Goal: Information Seeking & Learning: Learn about a topic

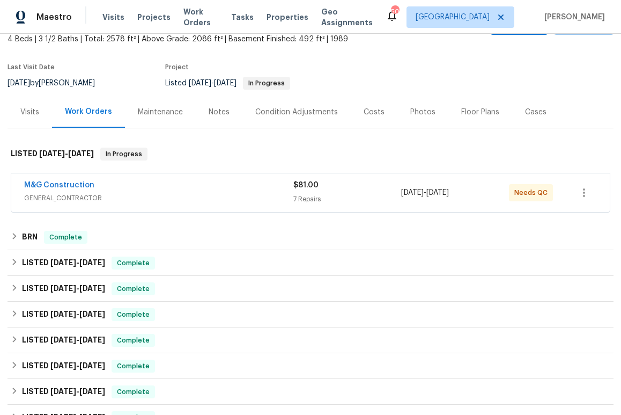
scroll to position [64, 0]
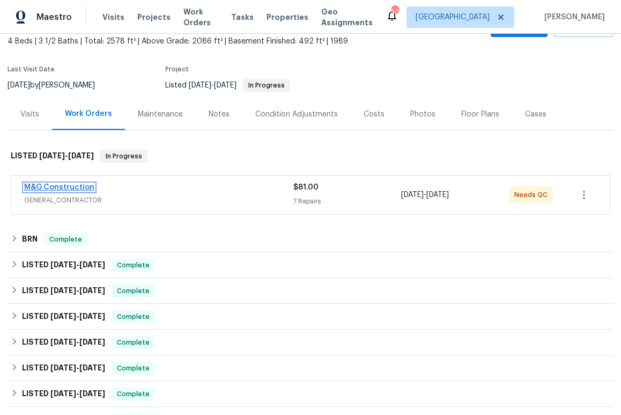
click at [69, 185] on link "M&G Construction" at bounding box center [59, 188] width 70 height 8
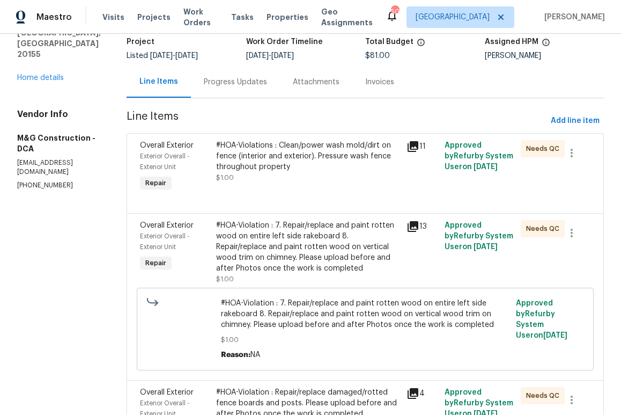
scroll to position [33, 0]
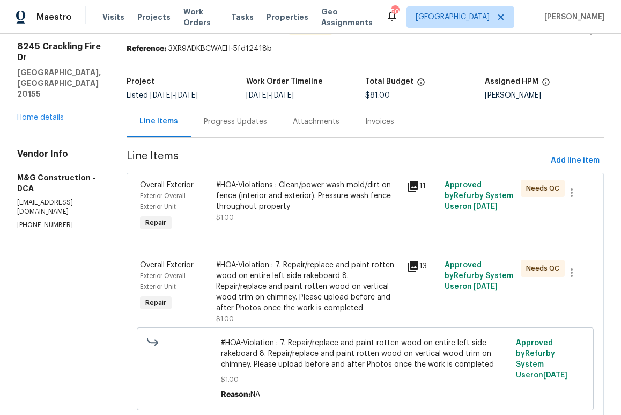
click at [414, 184] on icon at bounding box center [413, 186] width 11 height 11
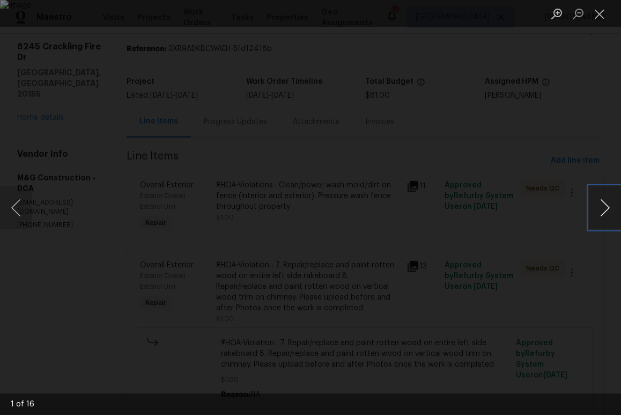
click at [609, 203] on button "Next image" at bounding box center [605, 207] width 32 height 43
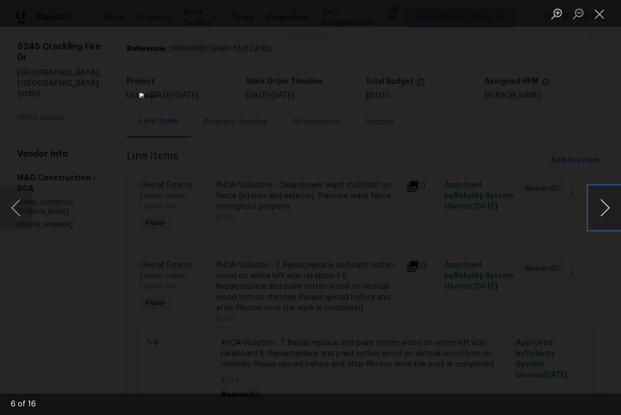
click at [609, 203] on button "Next image" at bounding box center [605, 207] width 32 height 43
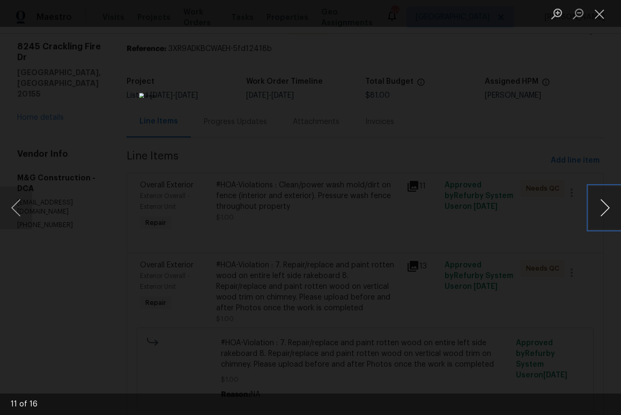
click at [609, 203] on button "Next image" at bounding box center [605, 207] width 32 height 43
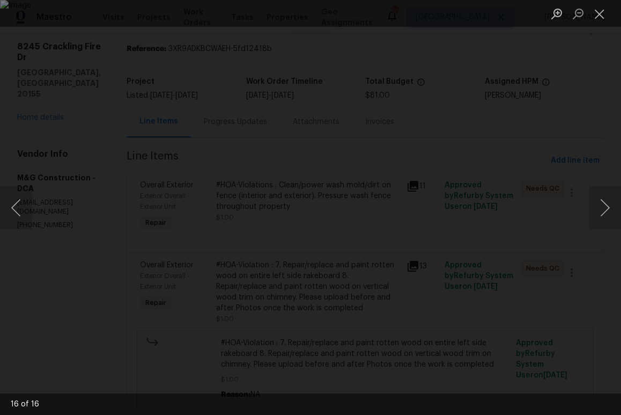
click at [605, 147] on div "Lightbox" at bounding box center [310, 207] width 621 height 415
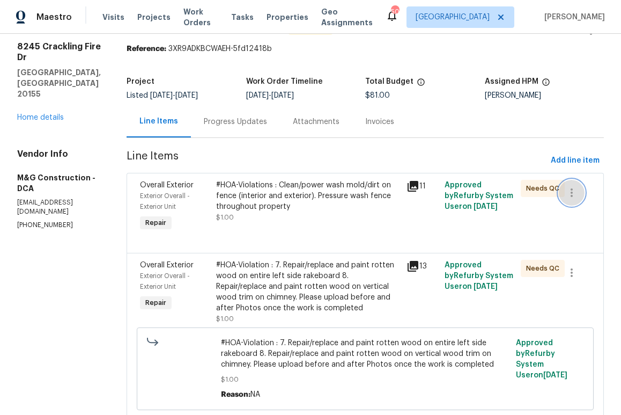
click at [573, 193] on icon "button" at bounding box center [572, 192] width 2 height 9
click at [396, 203] on div at bounding box center [310, 207] width 621 height 415
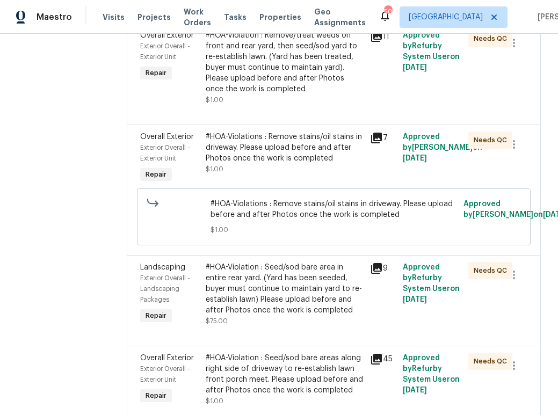
scroll to position [583, 0]
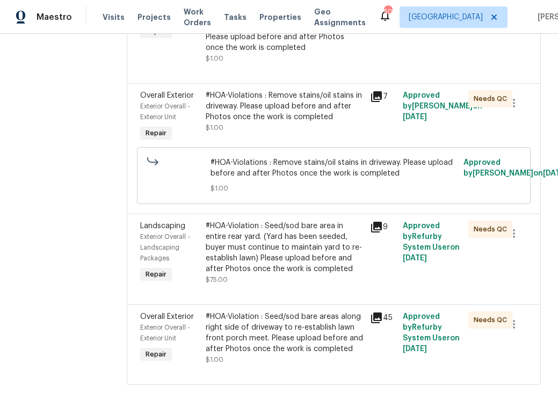
click at [379, 314] on icon at bounding box center [376, 317] width 11 height 11
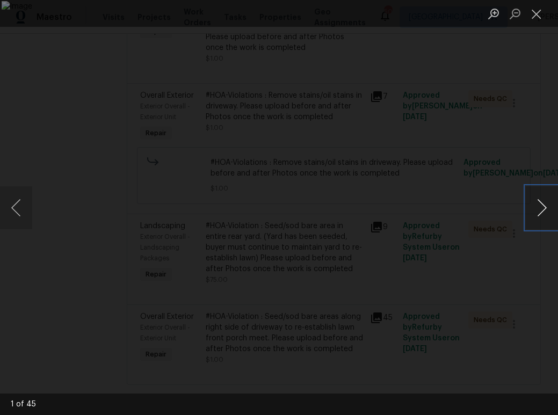
click at [541, 204] on button "Next image" at bounding box center [541, 207] width 32 height 43
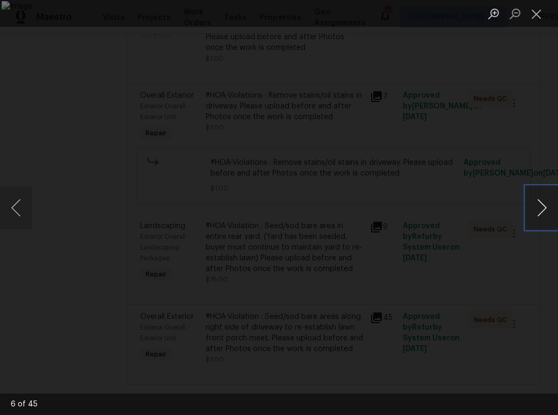
click at [541, 204] on button "Next image" at bounding box center [541, 207] width 32 height 43
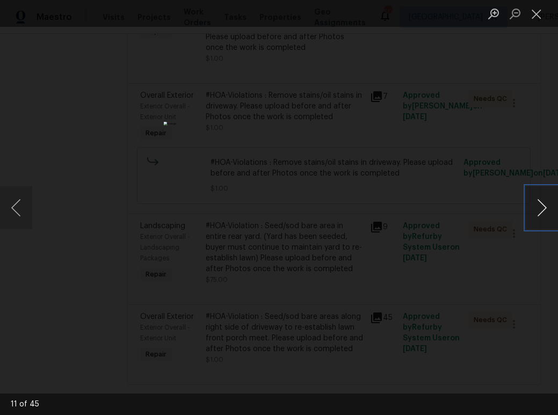
click at [541, 204] on button "Next image" at bounding box center [541, 207] width 32 height 43
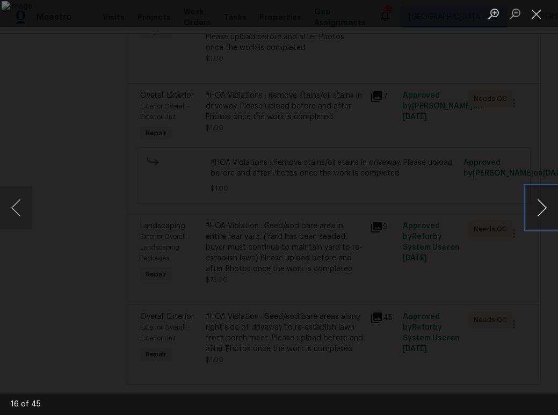
click at [541, 204] on button "Next image" at bounding box center [541, 207] width 32 height 43
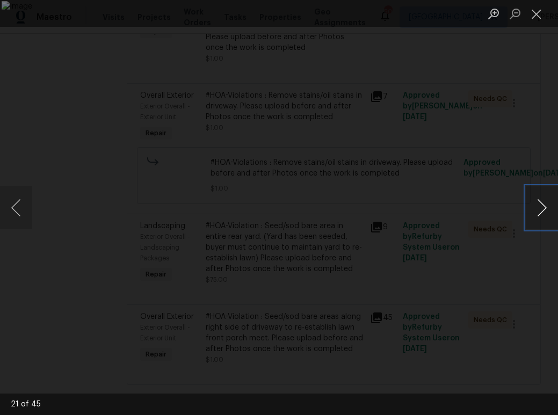
click at [541, 204] on button "Next image" at bounding box center [541, 207] width 32 height 43
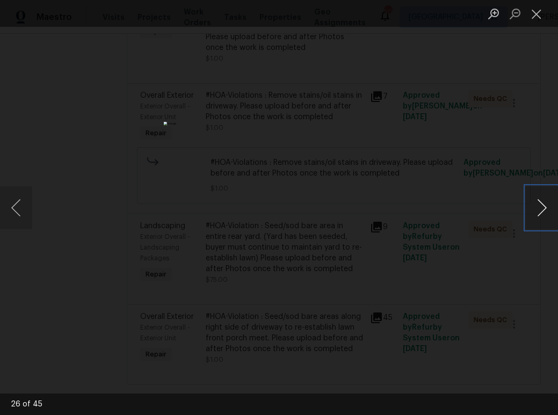
click at [541, 204] on button "Next image" at bounding box center [541, 207] width 32 height 43
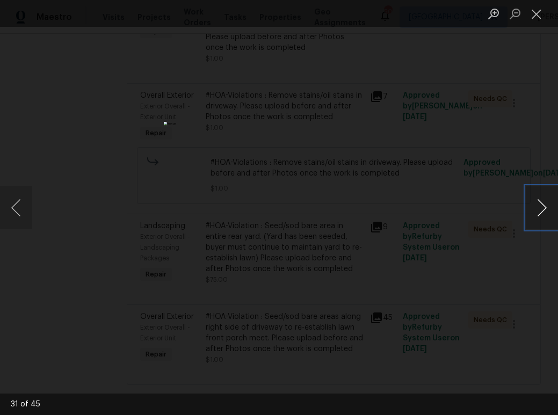
click at [541, 204] on button "Next image" at bounding box center [541, 207] width 32 height 43
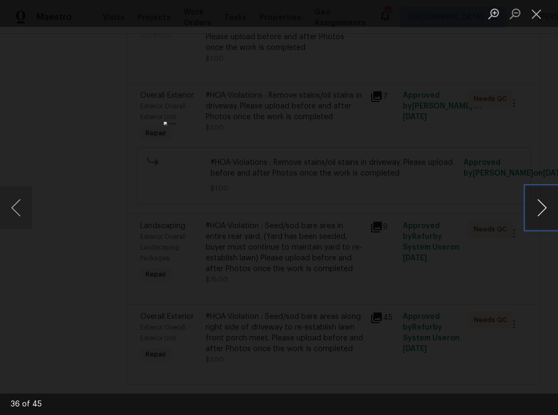
click at [541, 204] on button "Next image" at bounding box center [541, 207] width 32 height 43
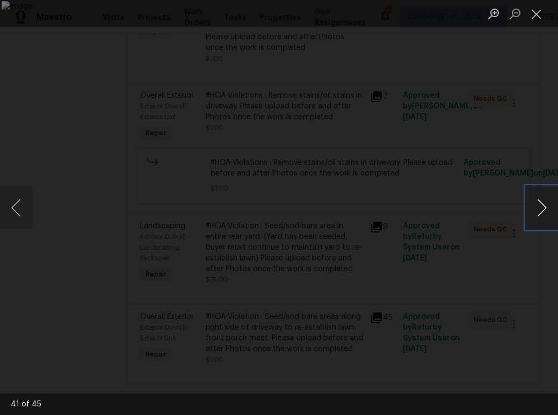
click at [541, 204] on button "Next image" at bounding box center [541, 207] width 32 height 43
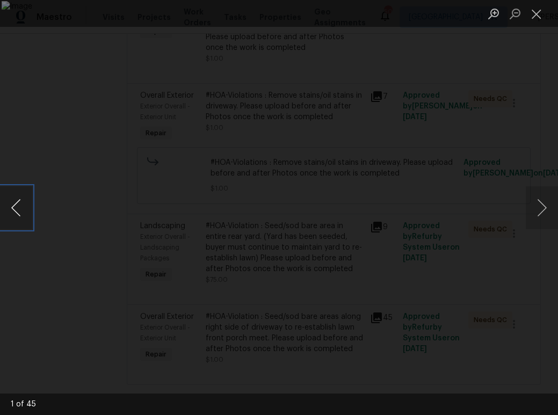
click at [15, 204] on button "Previous image" at bounding box center [16, 207] width 32 height 43
click at [530, 277] on div "Lightbox" at bounding box center [279, 207] width 558 height 415
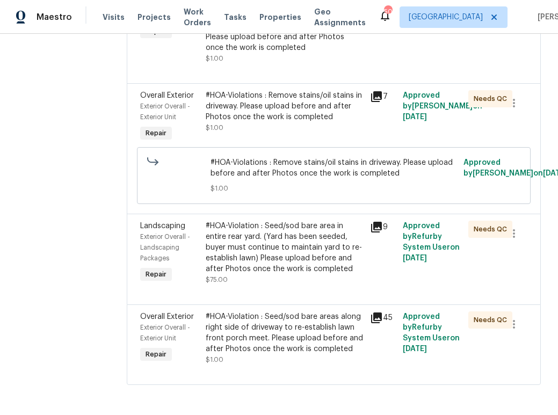
click at [378, 225] on icon at bounding box center [376, 227] width 11 height 11
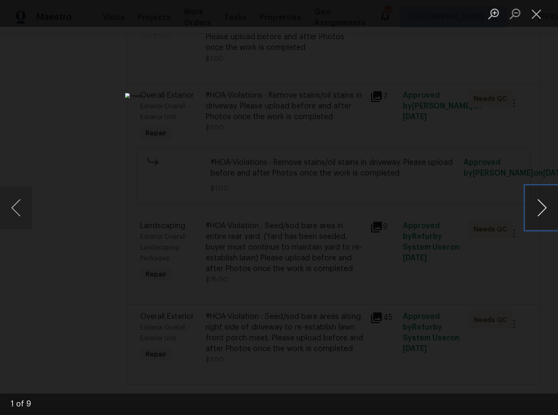
click at [545, 207] on button "Next image" at bounding box center [541, 207] width 32 height 43
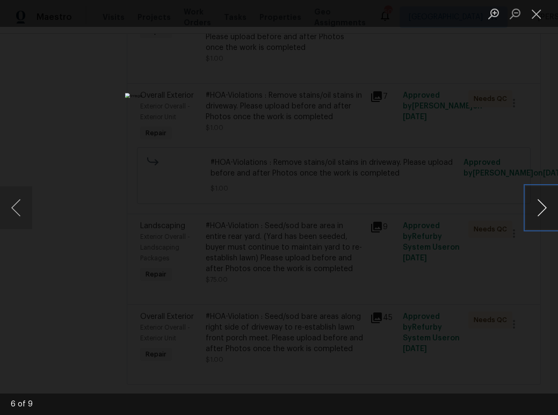
click at [545, 207] on button "Next image" at bounding box center [541, 207] width 32 height 43
click at [17, 206] on button "Previous image" at bounding box center [16, 207] width 32 height 43
click at [536, 206] on button "Next image" at bounding box center [541, 207] width 32 height 43
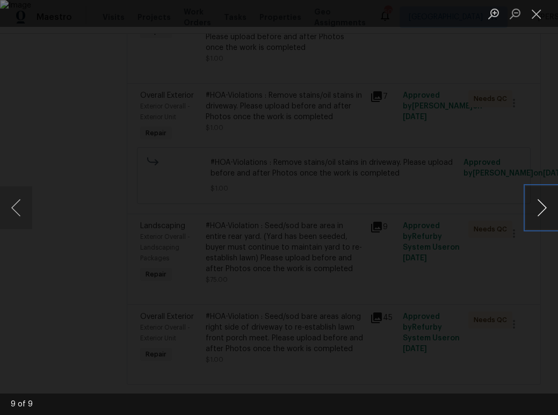
click at [536, 206] on button "Next image" at bounding box center [541, 207] width 32 height 43
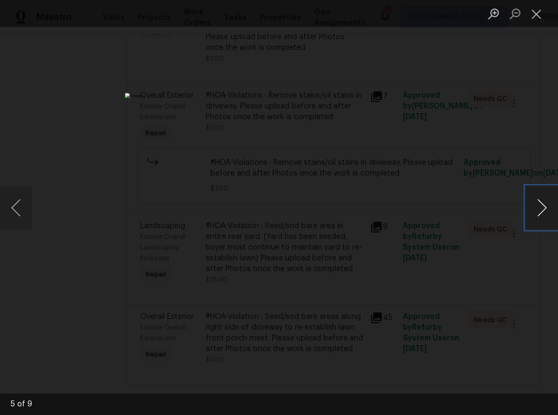
click at [536, 206] on button "Next image" at bounding box center [541, 207] width 32 height 43
click at [533, 160] on div "Lightbox" at bounding box center [279, 207] width 558 height 415
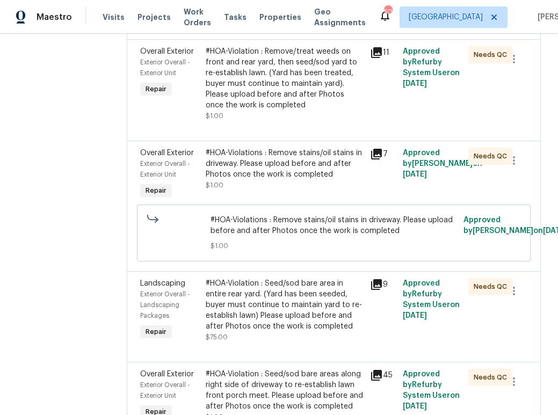
scroll to position [503, 0]
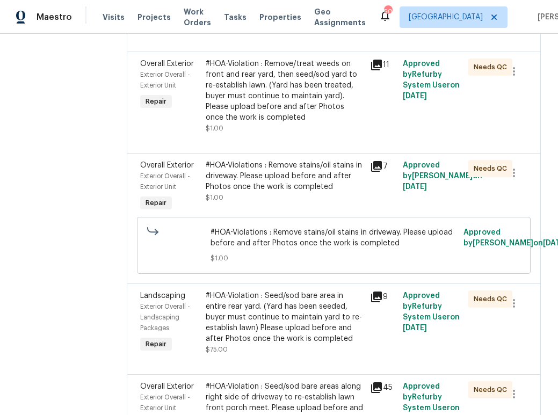
click at [378, 169] on icon at bounding box center [376, 166] width 13 height 13
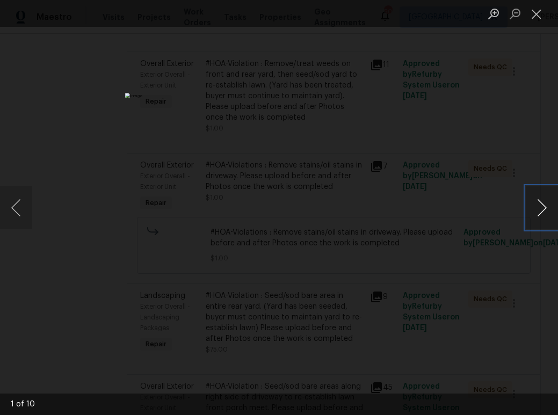
click at [541, 211] on button "Next image" at bounding box center [541, 207] width 32 height 43
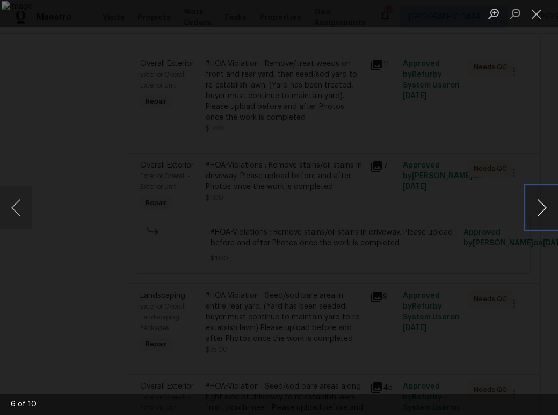
click at [541, 211] on button "Next image" at bounding box center [541, 207] width 32 height 43
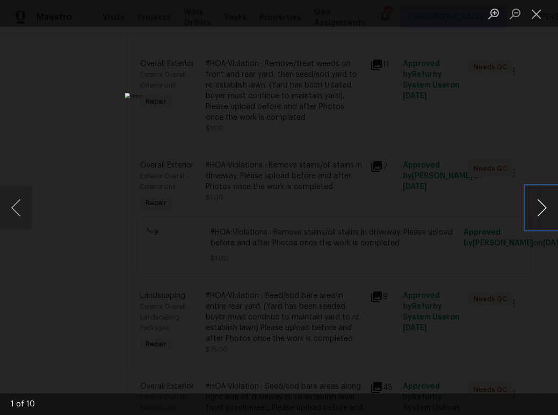
click at [540, 211] on button "Next image" at bounding box center [541, 207] width 32 height 43
click at [541, 208] on button "Next image" at bounding box center [541, 207] width 32 height 43
click at [541, 207] on button "Next image" at bounding box center [541, 207] width 32 height 43
click at [463, 16] on div "Lightbox" at bounding box center [279, 13] width 558 height 27
click at [534, 13] on button "Close lightbox" at bounding box center [535, 13] width 21 height 19
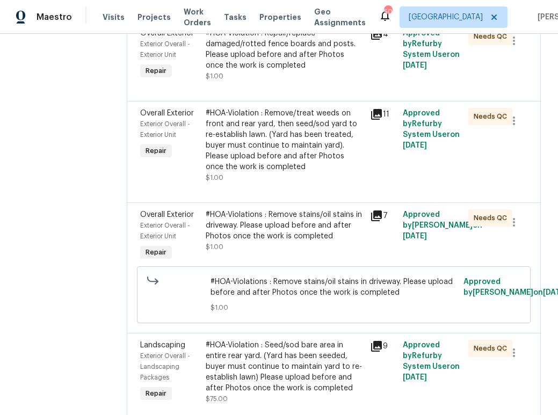
scroll to position [451, 0]
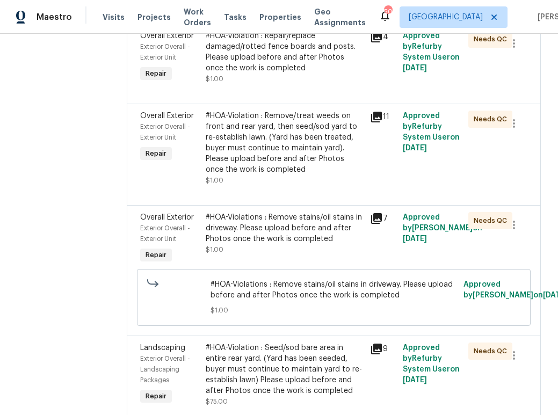
click at [376, 116] on icon at bounding box center [376, 117] width 11 height 11
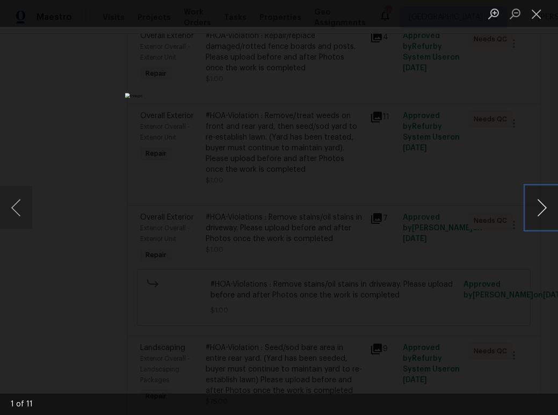
click at [538, 209] on button "Next image" at bounding box center [541, 207] width 32 height 43
click at [539, 208] on button "Next image" at bounding box center [541, 207] width 32 height 43
click at [535, 208] on button "Next image" at bounding box center [541, 207] width 32 height 43
click at [540, 203] on button "Next image" at bounding box center [541, 207] width 32 height 43
click at [543, 206] on button "Next image" at bounding box center [541, 207] width 32 height 43
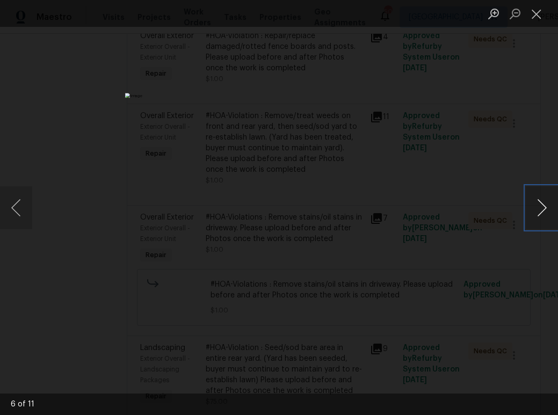
click at [543, 206] on button "Next image" at bounding box center [541, 207] width 32 height 43
click at [540, 211] on button "Next image" at bounding box center [541, 207] width 32 height 43
click at [543, 206] on button "Next image" at bounding box center [541, 207] width 32 height 43
click at [535, 145] on div "Lightbox" at bounding box center [279, 207] width 558 height 415
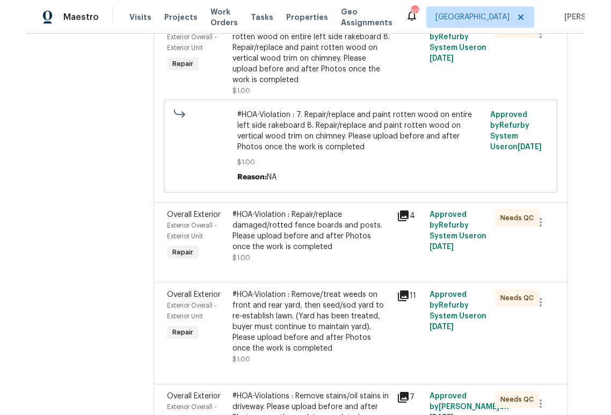
scroll to position [270, 0]
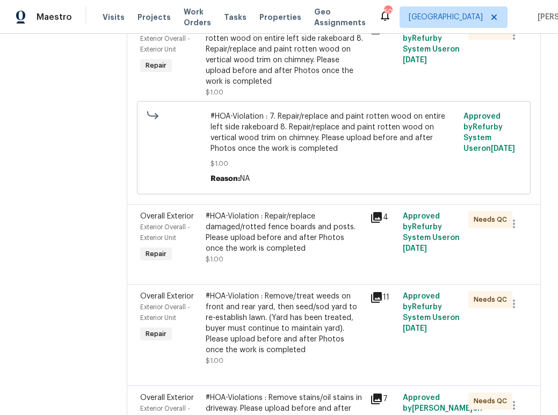
click at [375, 223] on icon at bounding box center [376, 217] width 11 height 11
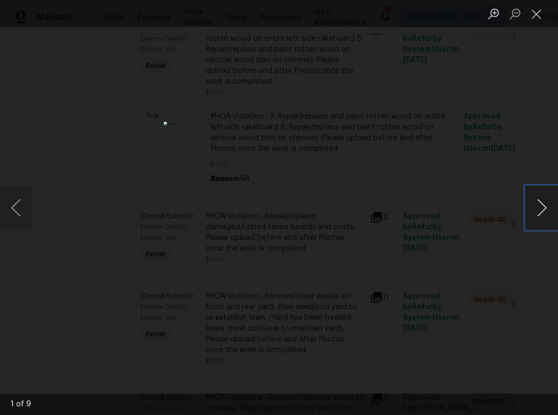
click at [541, 208] on button "Next image" at bounding box center [541, 207] width 32 height 43
click at [544, 209] on button "Next image" at bounding box center [541, 207] width 32 height 43
click at [543, 211] on button "Next image" at bounding box center [541, 207] width 32 height 43
click at [546, 209] on button "Next image" at bounding box center [541, 207] width 32 height 43
click at [535, 207] on button "Next image" at bounding box center [541, 207] width 32 height 43
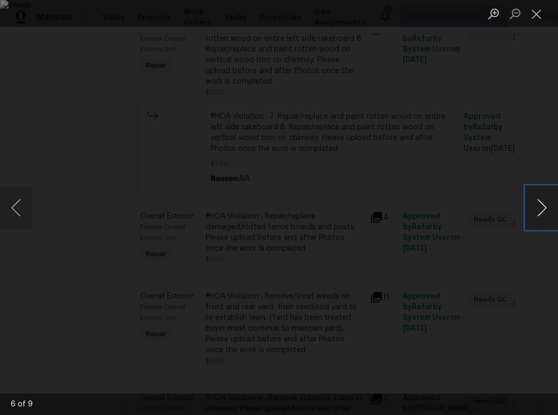
click at [544, 213] on button "Next image" at bounding box center [541, 207] width 32 height 43
click at [537, 206] on button "Next image" at bounding box center [541, 207] width 32 height 43
click at [545, 207] on button "Next image" at bounding box center [541, 207] width 32 height 43
click at [542, 210] on button "Next image" at bounding box center [541, 207] width 32 height 43
click at [532, 66] on div "Lightbox" at bounding box center [279, 207] width 558 height 415
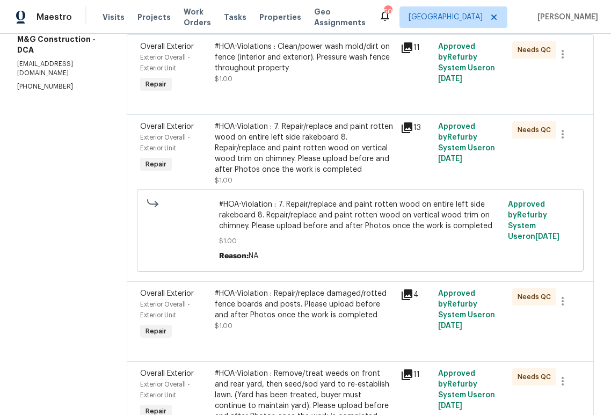
scroll to position [167, 0]
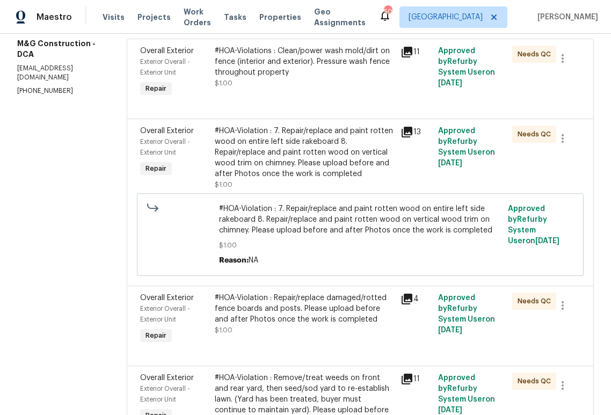
click at [407, 128] on icon at bounding box center [406, 132] width 11 height 11
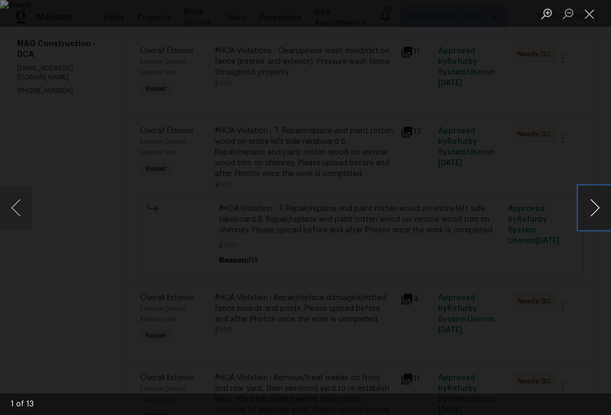
click at [594, 209] on button "Next image" at bounding box center [595, 207] width 32 height 43
click at [598, 209] on button "Next image" at bounding box center [595, 207] width 32 height 43
click at [597, 212] on button "Next image" at bounding box center [595, 207] width 32 height 43
click at [599, 207] on button "Next image" at bounding box center [595, 207] width 32 height 43
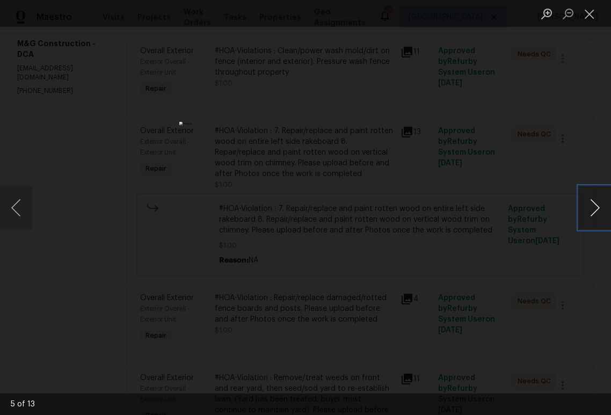
click at [599, 207] on button "Next image" at bounding box center [595, 207] width 32 height 43
click at [599, 208] on button "Next image" at bounding box center [595, 207] width 32 height 43
click at [601, 204] on button "Next image" at bounding box center [595, 207] width 32 height 43
click at [601, 203] on button "Next image" at bounding box center [595, 207] width 32 height 43
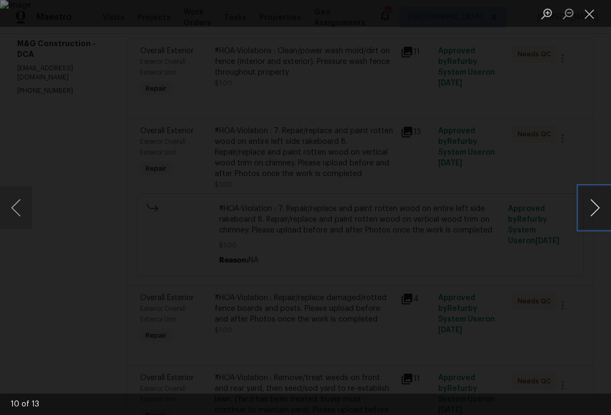
click at [601, 203] on button "Next image" at bounding box center [595, 207] width 32 height 43
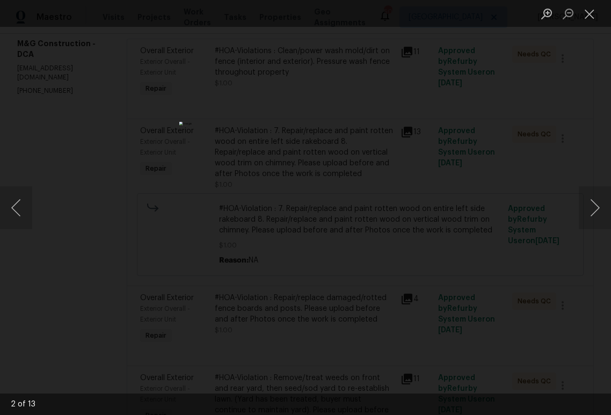
click at [550, 113] on div "Lightbox" at bounding box center [305, 207] width 611 height 415
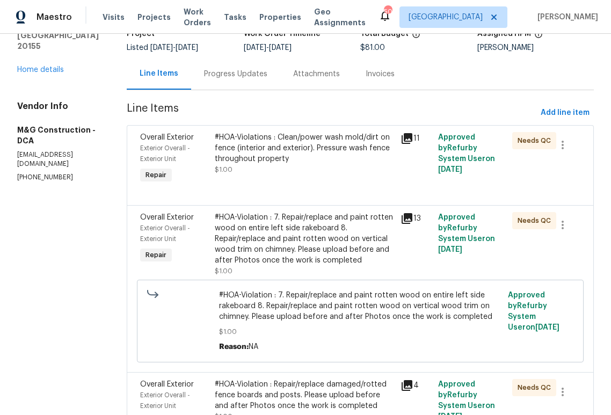
scroll to position [74, 0]
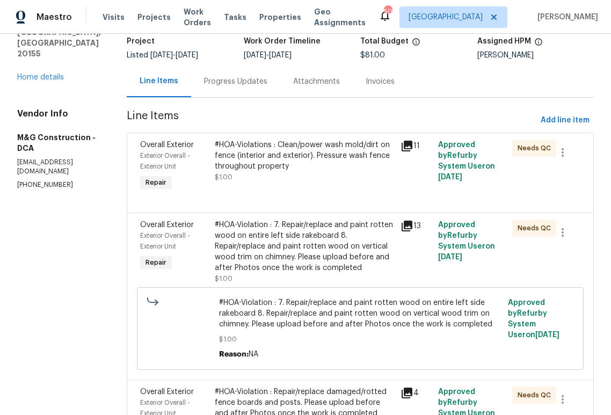
click at [301, 151] on div "#HOA-Violations : Clean/power wash mold/dirt on fence (interior and exterior). …" at bounding box center [305, 156] width 180 height 32
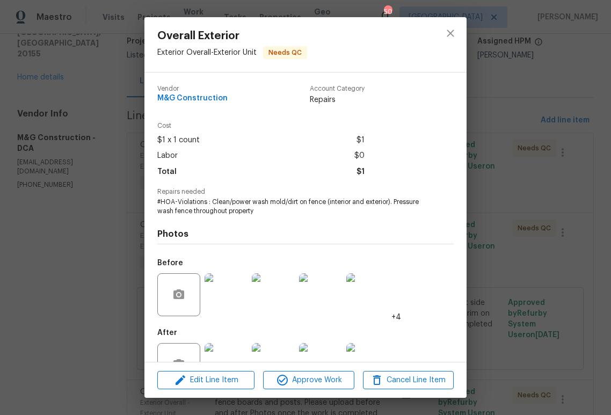
click at [510, 109] on div "Overall Exterior Exterior Overall - Exterior Unit Needs QC Vendor M&G Construct…" at bounding box center [305, 207] width 611 height 415
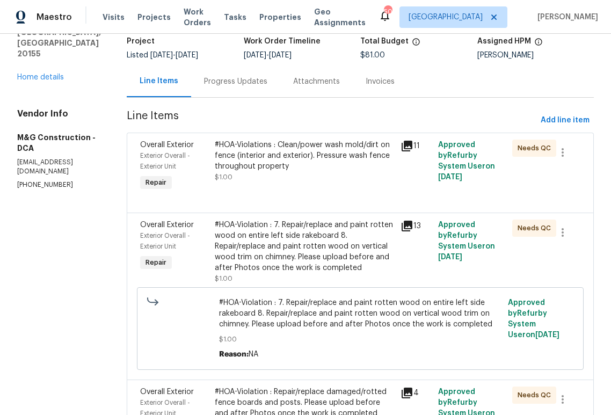
click at [404, 145] on icon at bounding box center [406, 146] width 11 height 11
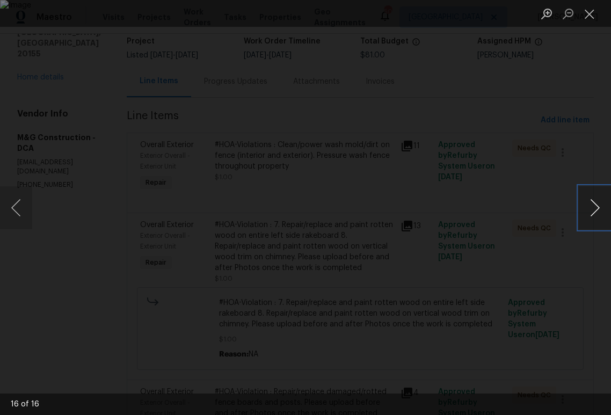
click at [596, 210] on button "Next image" at bounding box center [595, 207] width 32 height 43
click at [595, 210] on button "Next image" at bounding box center [595, 207] width 32 height 43
click at [596, 209] on button "Next image" at bounding box center [595, 207] width 32 height 43
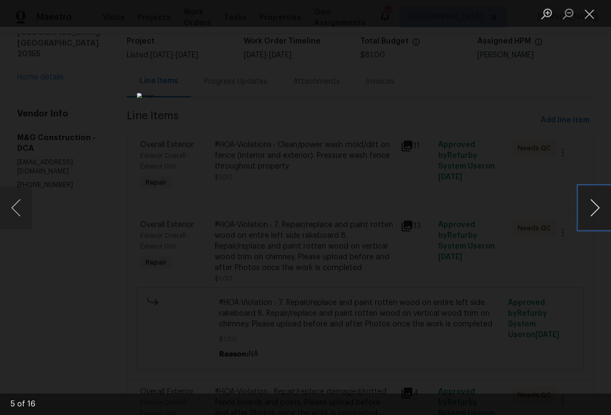
click at [592, 208] on button "Next image" at bounding box center [595, 207] width 32 height 43
click at [595, 205] on button "Next image" at bounding box center [595, 207] width 32 height 43
click at [595, 206] on button "Next image" at bounding box center [595, 207] width 32 height 43
click at [592, 208] on button "Next image" at bounding box center [595, 207] width 32 height 43
click at [594, 205] on button "Next image" at bounding box center [595, 207] width 32 height 43
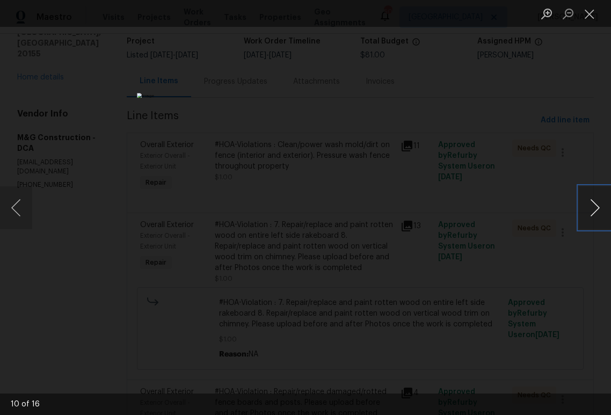
click at [594, 205] on button "Next image" at bounding box center [595, 207] width 32 height 43
click at [594, 208] on button "Next image" at bounding box center [595, 207] width 32 height 43
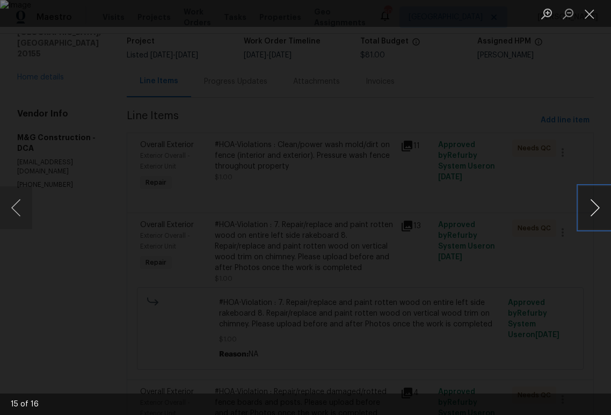
click at [594, 208] on button "Next image" at bounding box center [595, 207] width 32 height 43
click at [595, 135] on div "Lightbox" at bounding box center [305, 207] width 611 height 415
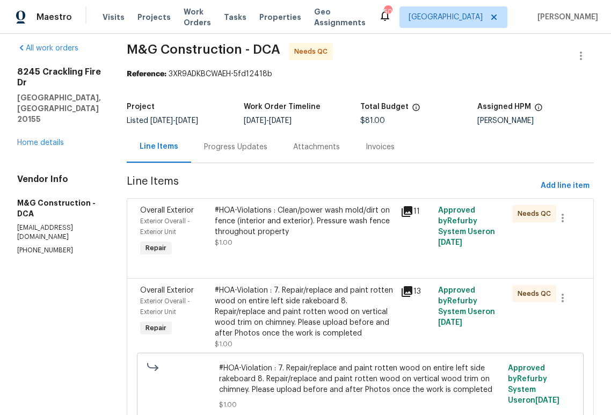
scroll to position [0, 0]
